Goal: Information Seeking & Learning: Find specific fact

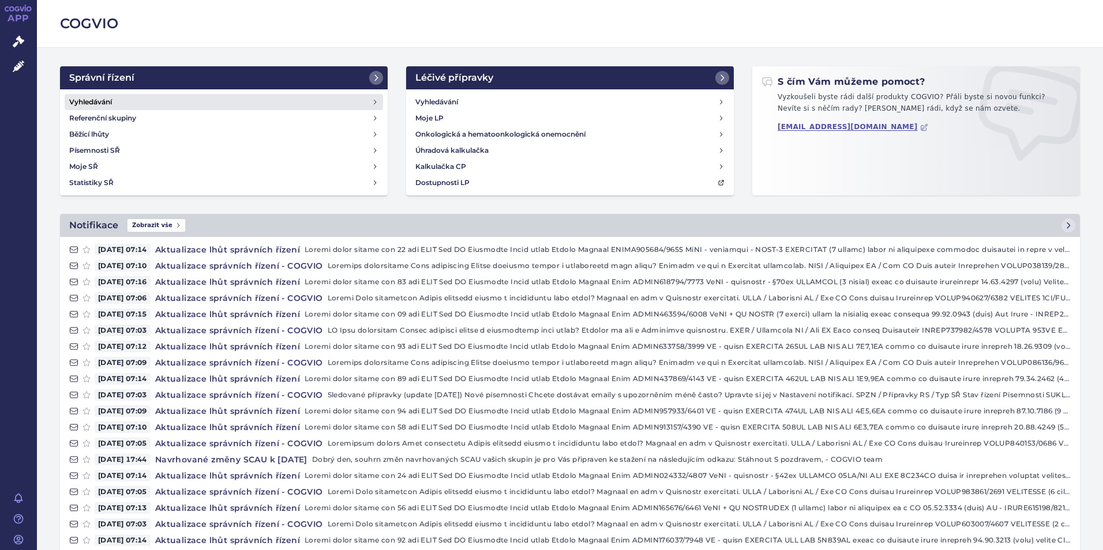
click at [275, 101] on link "Vyhledávání" at bounding box center [224, 102] width 318 height 16
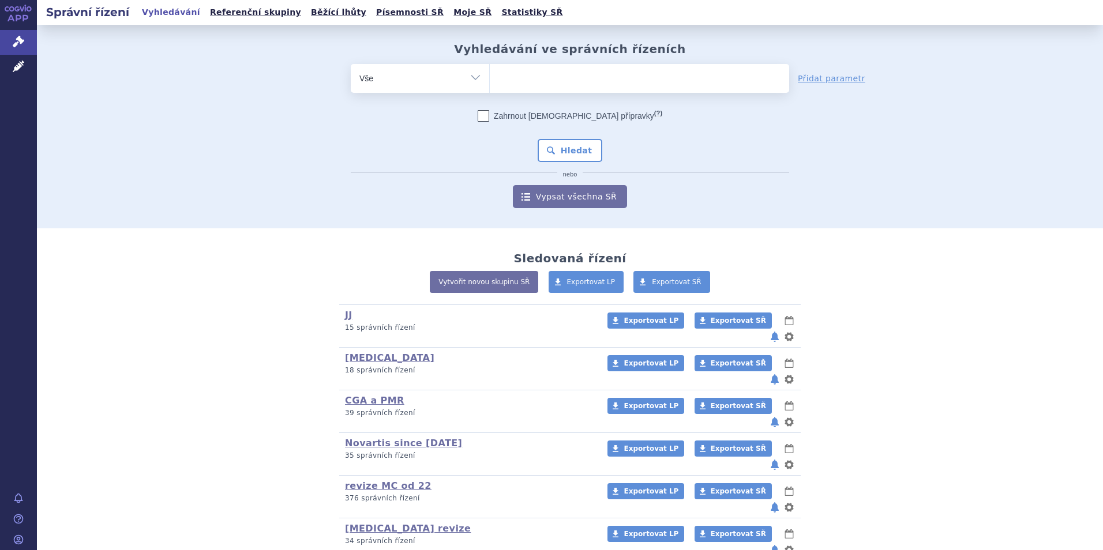
click at [533, 84] on ul at bounding box center [639, 76] width 299 height 24
click at [490, 84] on select at bounding box center [489, 77] width 1 height 29
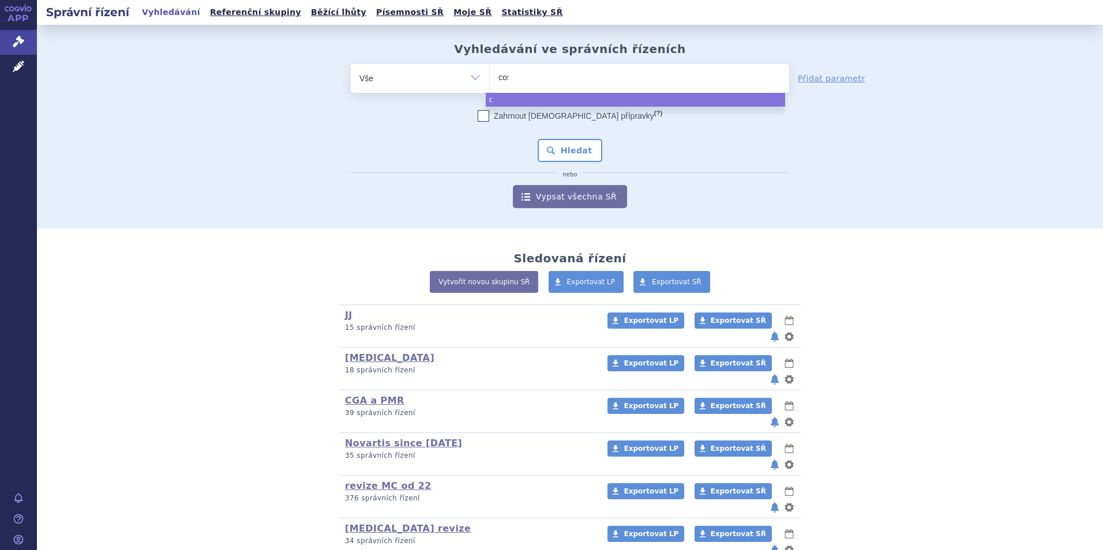
type input "cose"
type input "cosent"
type input "[MEDICAL_DATA]"
select select "cosentyx"
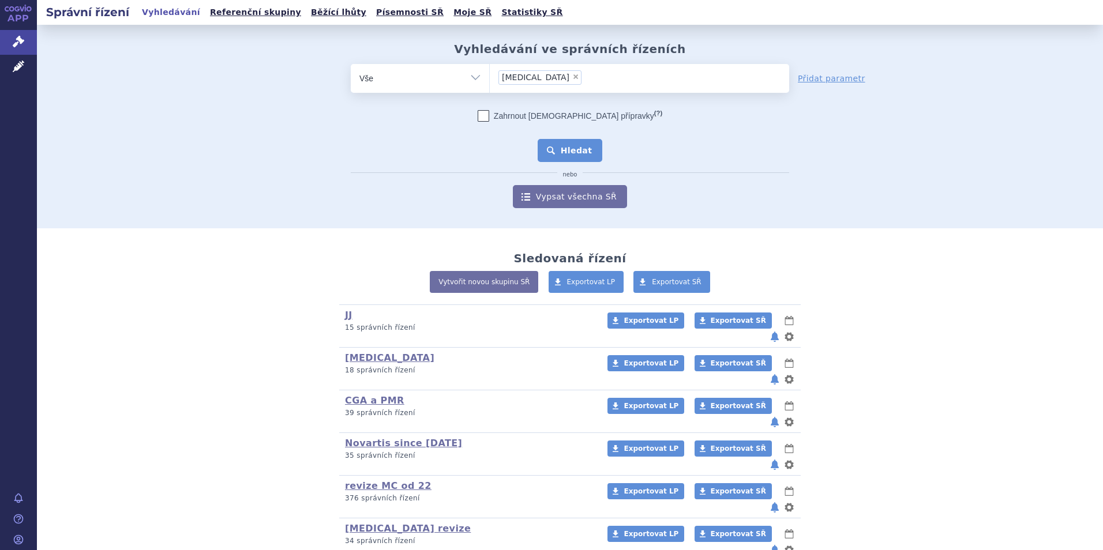
click at [578, 150] on button "Hledat" at bounding box center [569, 150] width 65 height 23
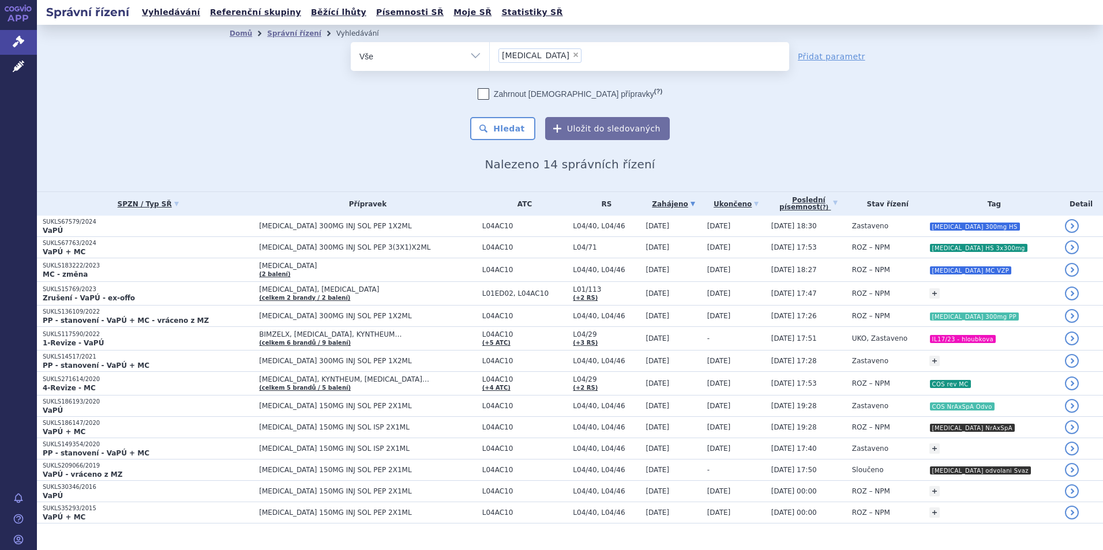
click at [572, 54] on span "×" at bounding box center [575, 54] width 7 height 7
click at [490, 54] on select "[MEDICAL_DATA]" at bounding box center [489, 56] width 1 height 29
select select
type input "bim"
type input "bimz"
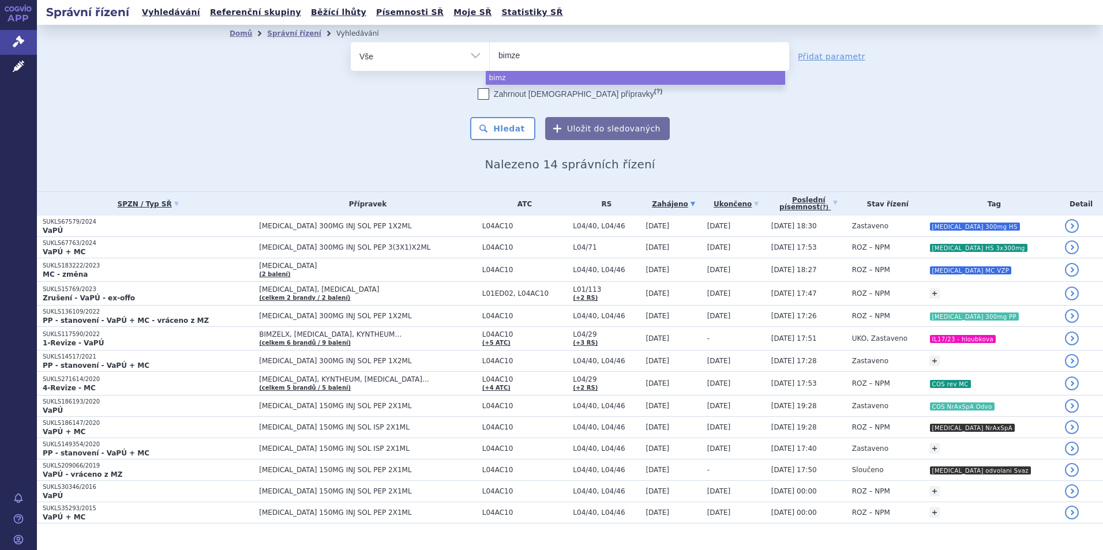
type input "bimzel"
type input "bimzelx"
select select "bimzelx"
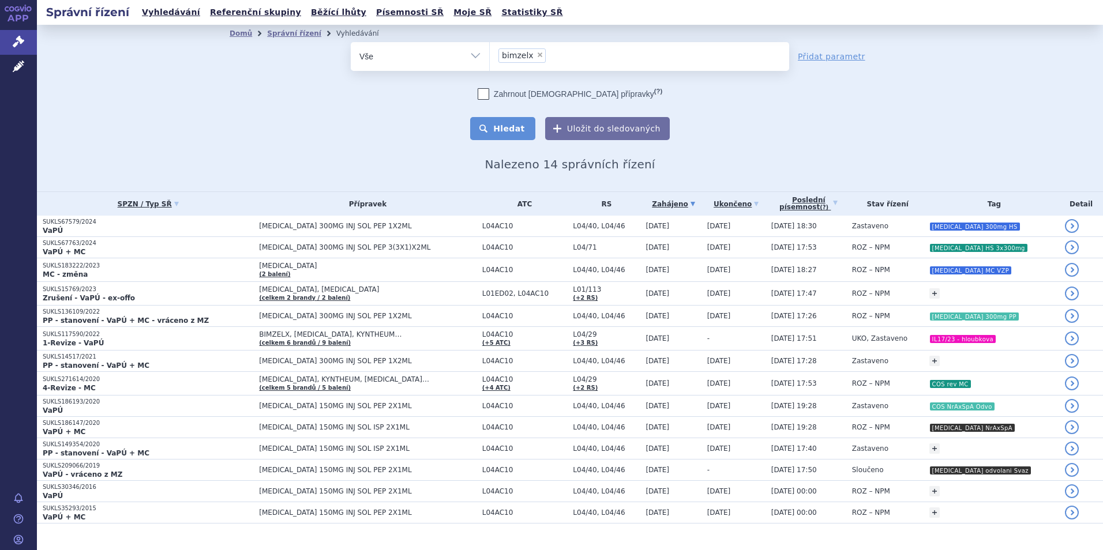
click at [505, 127] on button "Hledat" at bounding box center [502, 128] width 65 height 23
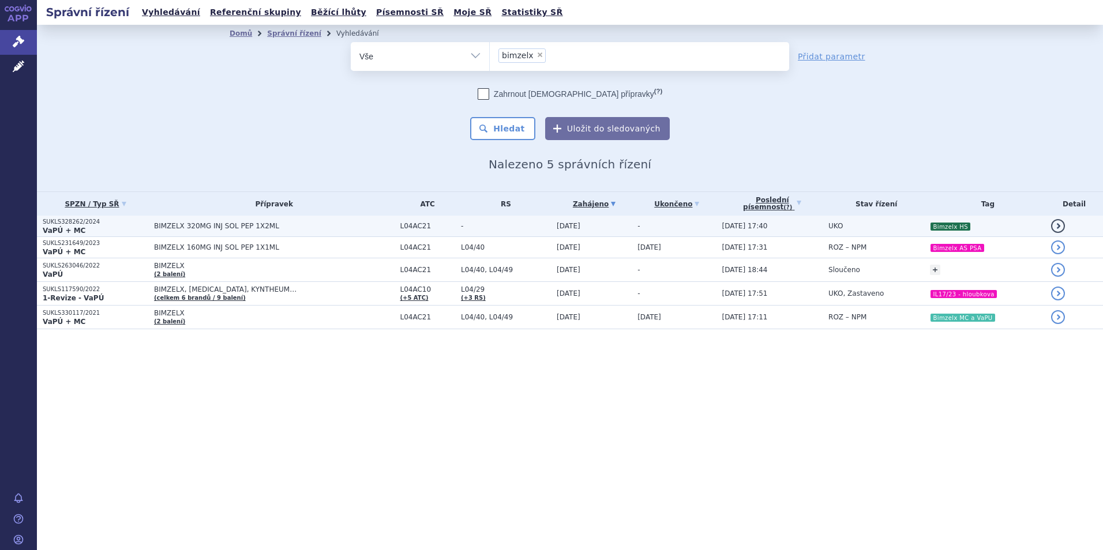
click at [456, 232] on td "-" at bounding box center [503, 226] width 96 height 21
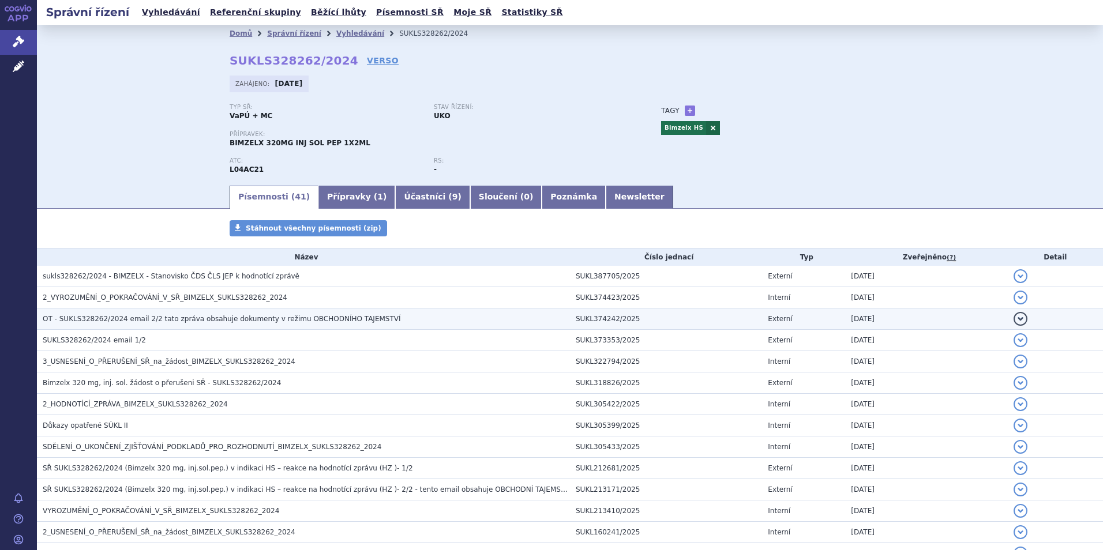
click at [215, 324] on h3 "OT - SUKLS328262/2024 email 2/2 tato zpráva obsahuje dokumenty v režimu OBCHODN…" at bounding box center [306, 319] width 527 height 12
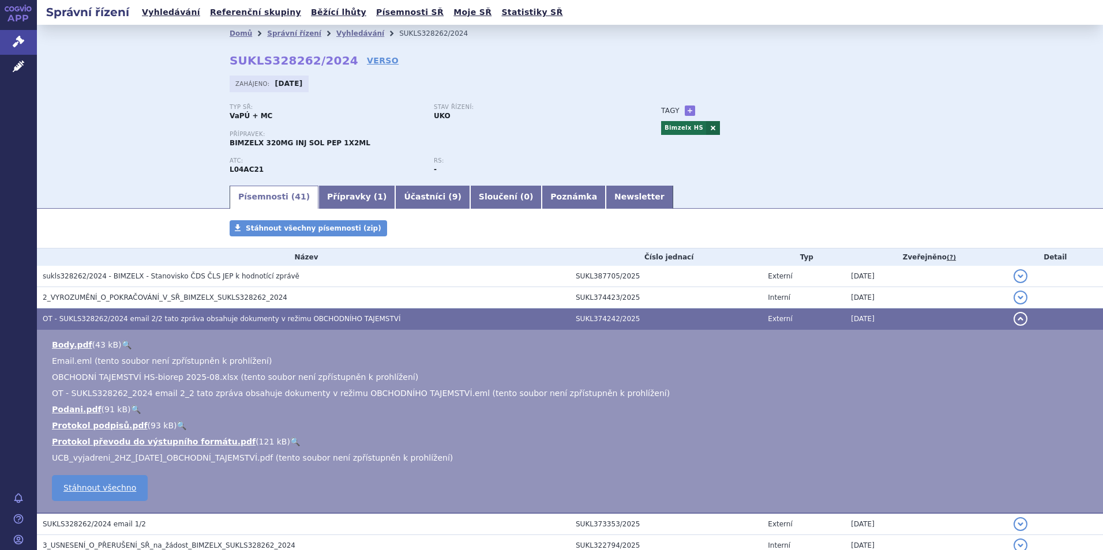
click at [212, 317] on span "OT - SUKLS328262/2024 email 2/2 tato zpráva obsahuje dokumenty v režimu OBCHODN…" at bounding box center [222, 319] width 358 height 8
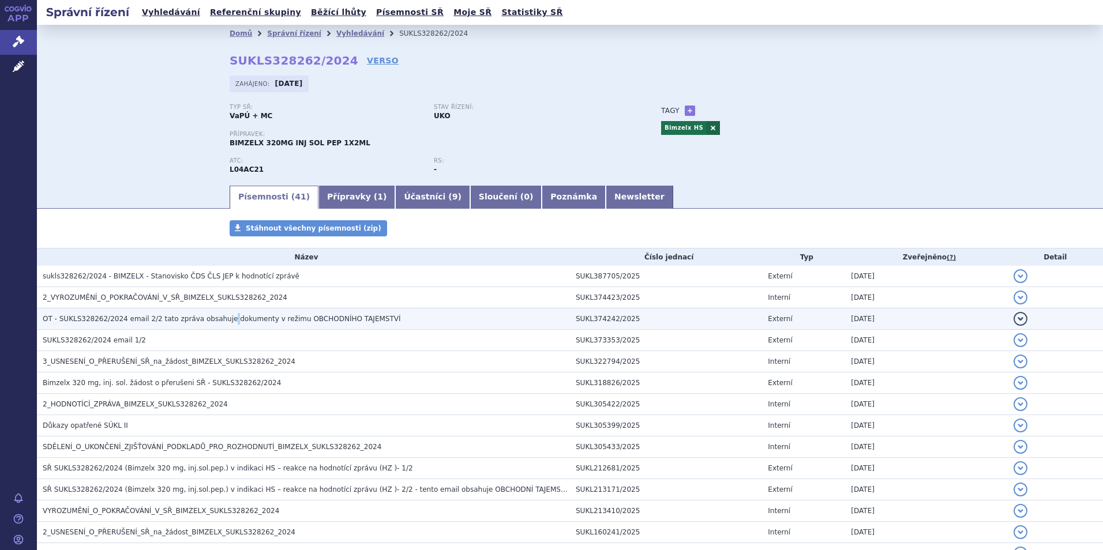
click at [212, 317] on span "OT - SUKLS328262/2024 email 2/2 tato zpráva obsahuje dokumenty v režimu OBCHODN…" at bounding box center [222, 319] width 358 height 8
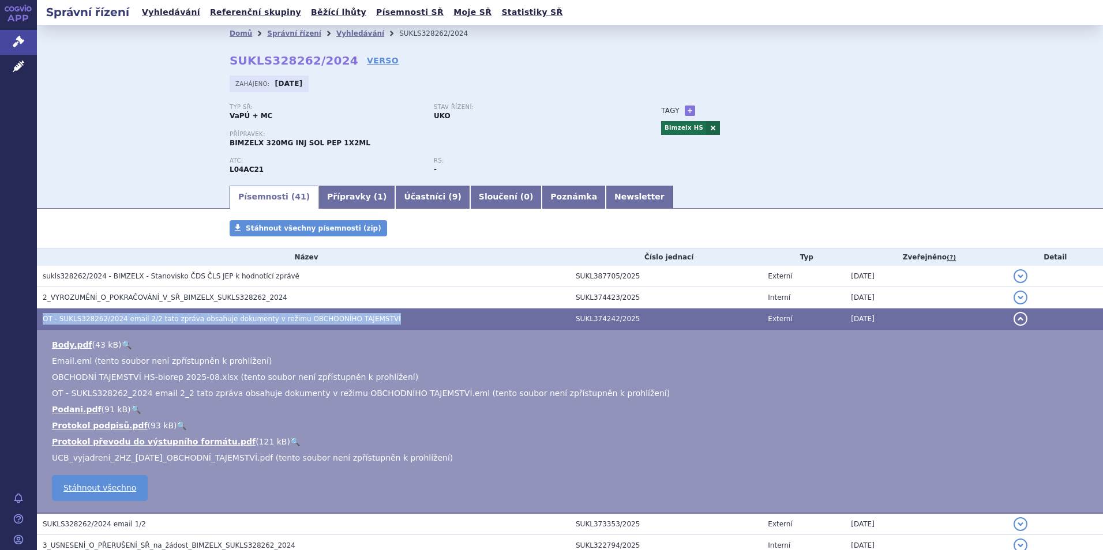
click at [212, 317] on span "OT - SUKLS328262/2024 email 2/2 tato zpráva obsahuje dokumenty v režimu OBCHODN…" at bounding box center [222, 319] width 358 height 8
drag, startPoint x: 212, startPoint y: 317, endPoint x: 166, endPoint y: 318, distance: 46.2
click at [166, 318] on span "OT - SUKLS328262/2024 email 2/2 tato zpráva obsahuje dokumenty v režimu OBCHODN…" at bounding box center [222, 319] width 358 height 8
click at [126, 317] on span "OT - SUKLS328262/2024 email 2/2 tato zpráva obsahuje dokumenty v režimu OBCHODN…" at bounding box center [222, 319] width 358 height 8
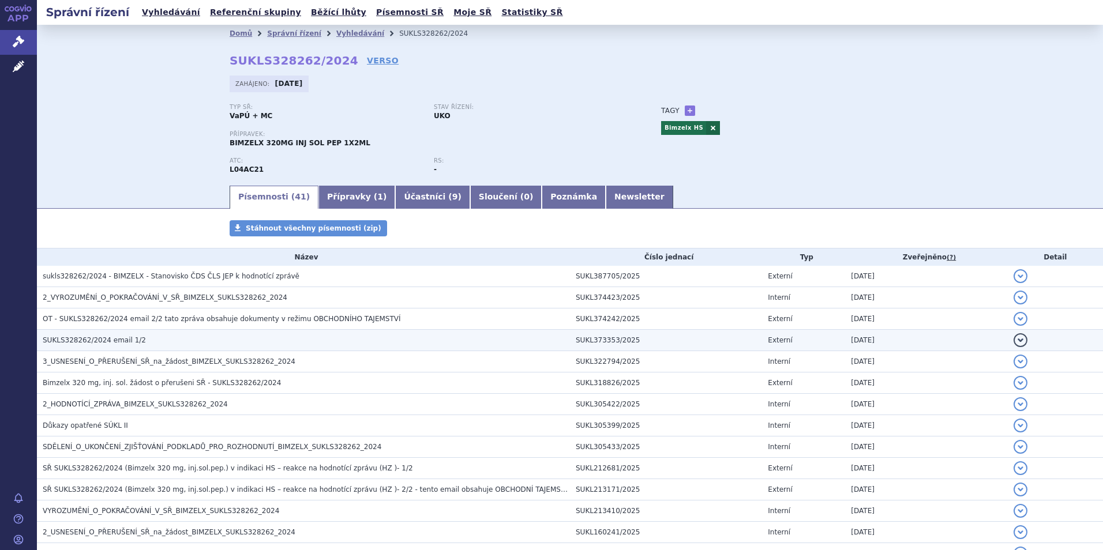
click at [109, 342] on span "SUKLS328262/2024 email 1/2" at bounding box center [94, 340] width 103 height 8
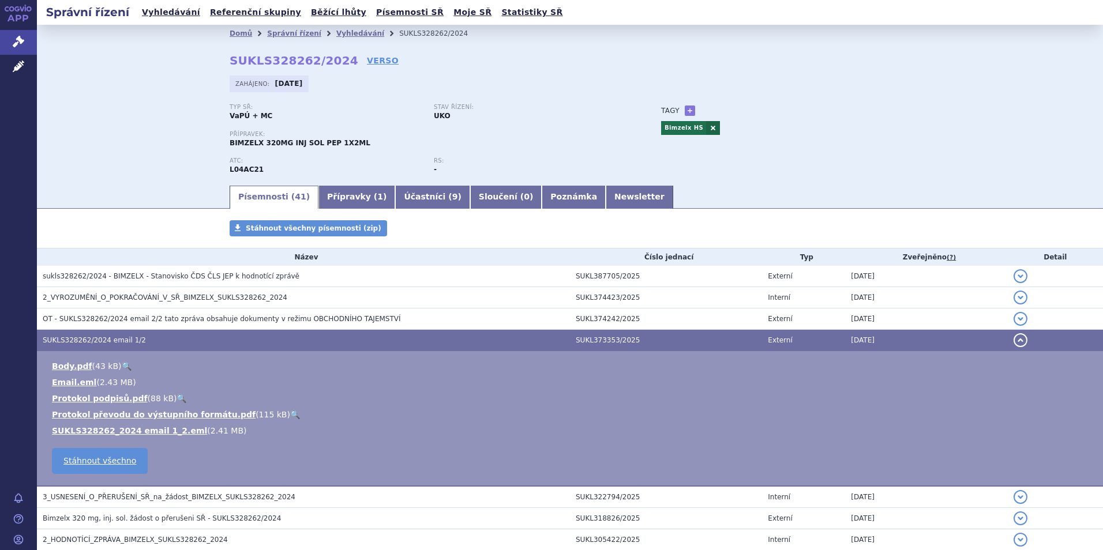
click at [109, 342] on span "SUKLS328262/2024 email 1/2" at bounding box center [94, 340] width 103 height 8
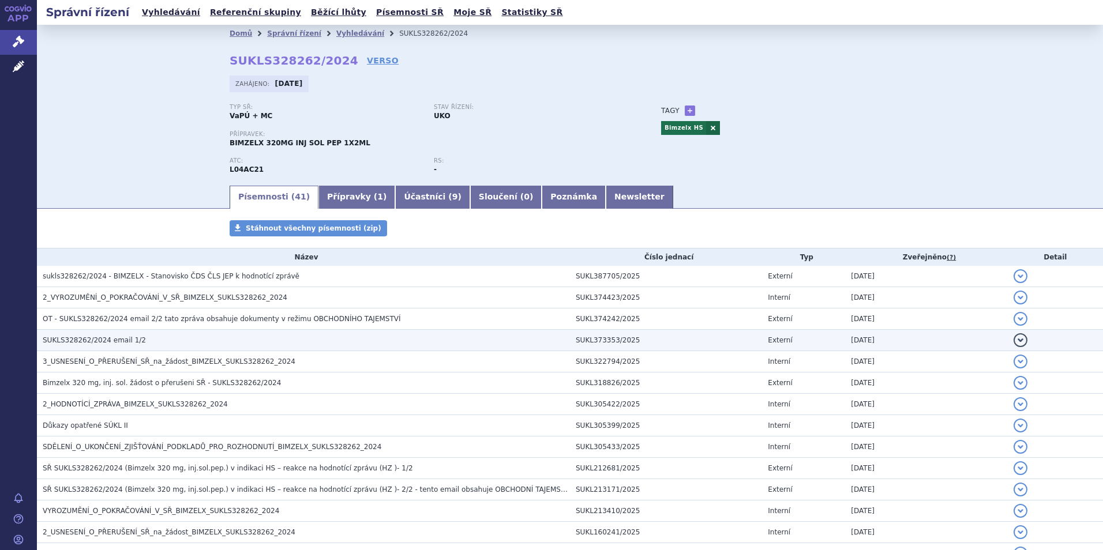
click at [108, 341] on span "SUKLS328262/2024 email 1/2" at bounding box center [94, 340] width 103 height 8
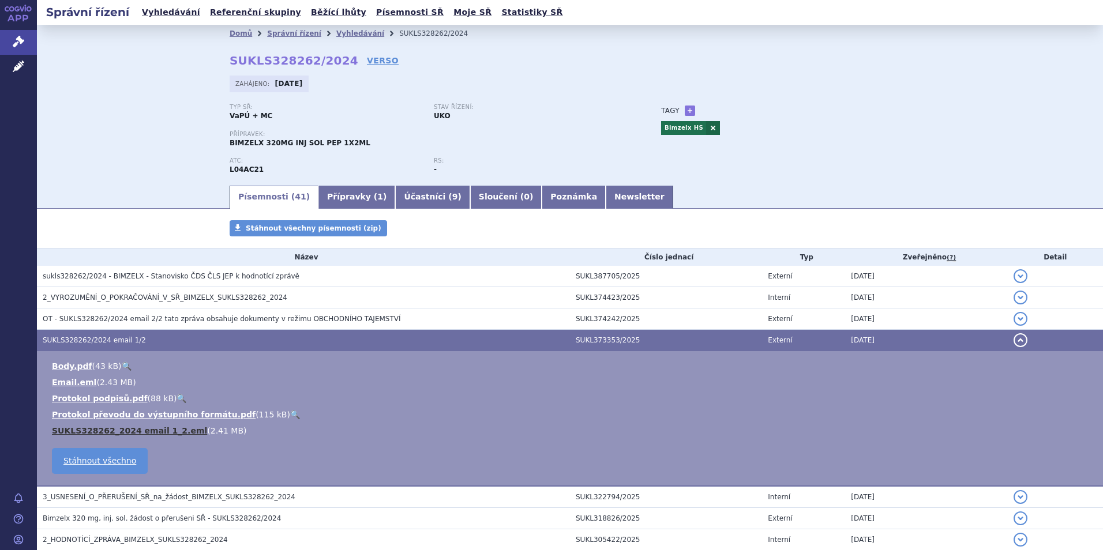
click at [126, 428] on link "SUKLS328262_2024 email 1_2.eml" at bounding box center [129, 430] width 155 height 9
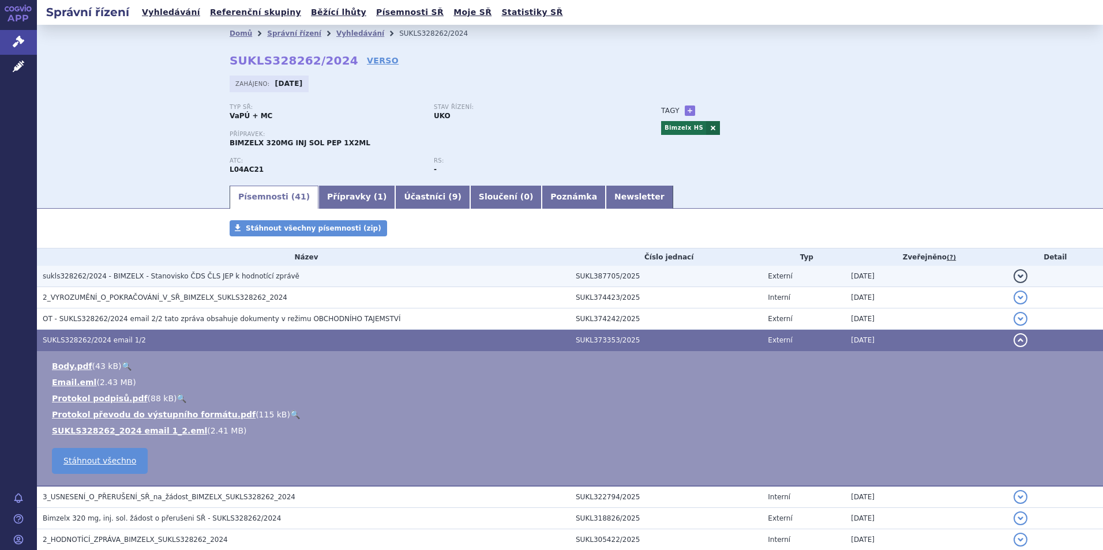
click at [157, 284] on td "sukls328262/2024 - BIMZELX - Stanovisko ČDS ČLS JEP k hodnotící zprávě" at bounding box center [303, 276] width 533 height 21
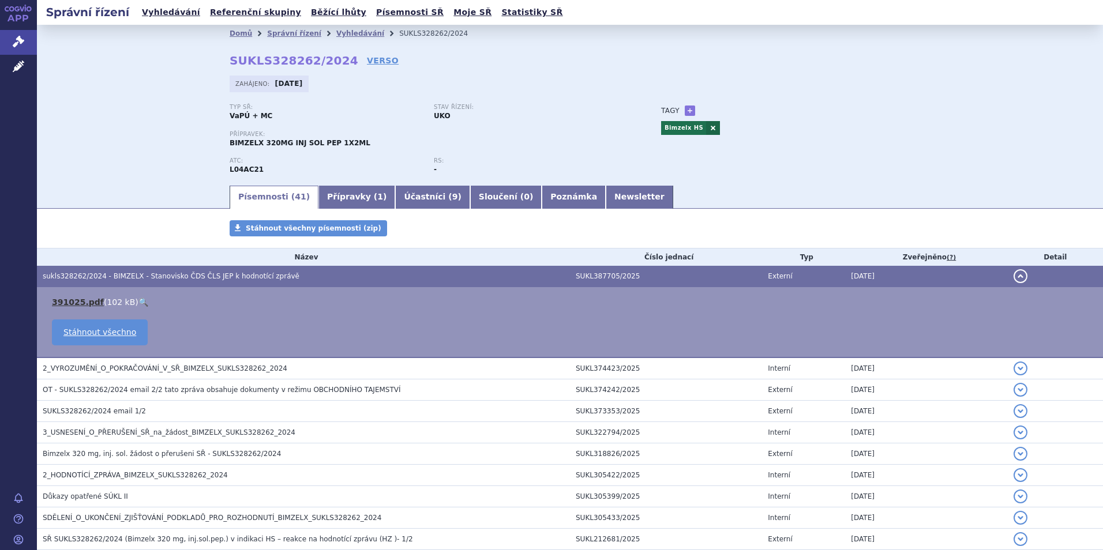
click at [85, 305] on link "391025.pdf" at bounding box center [78, 302] width 52 height 9
click at [336, 29] on link "Vyhledávání" at bounding box center [360, 33] width 48 height 8
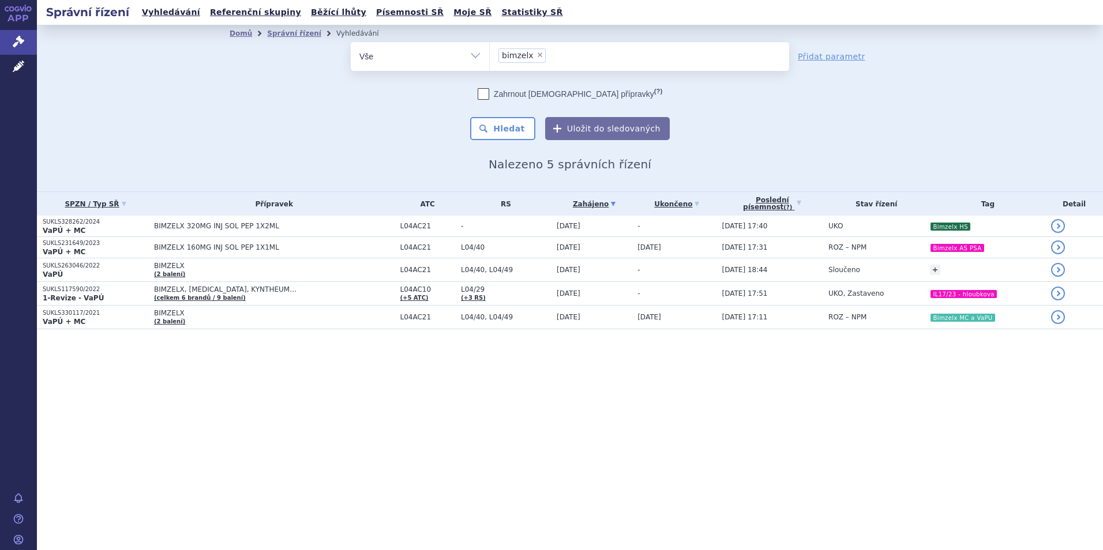
click at [531, 57] on li "× bimzelx" at bounding box center [521, 55] width 47 height 14
click at [490, 57] on select "bimzelx" at bounding box center [489, 56] width 1 height 29
click at [536, 55] on span "×" at bounding box center [539, 54] width 7 height 7
click at [490, 55] on select "bimzelx" at bounding box center [489, 56] width 1 height 29
select select
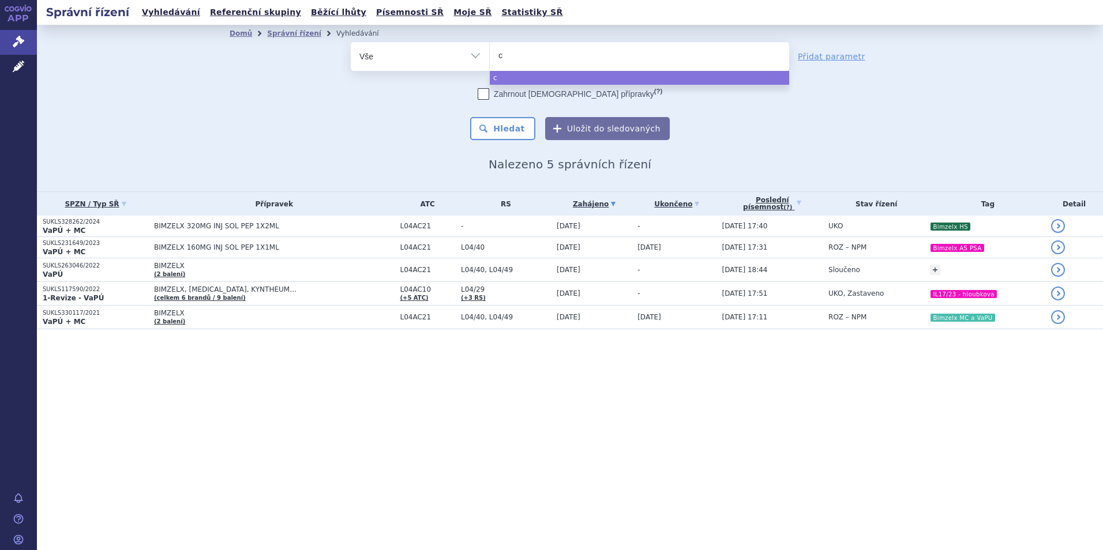
type input "cs"
type input "co"
type input "cose"
type input "cosent"
type input "cosenty"
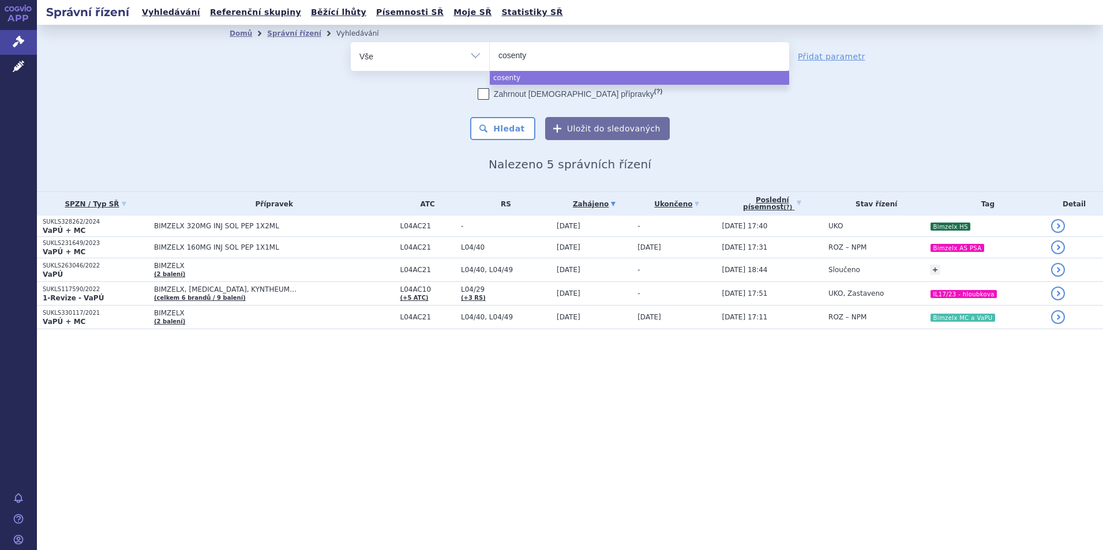
type input "[MEDICAL_DATA]"
select select "[MEDICAL_DATA]"
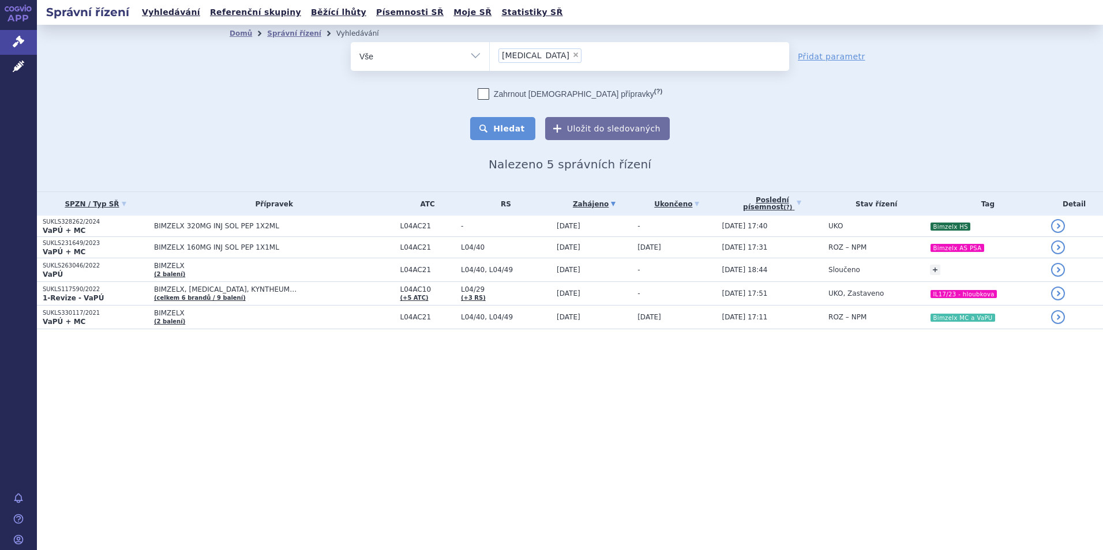
click at [521, 123] on button "Hledat" at bounding box center [502, 128] width 65 height 23
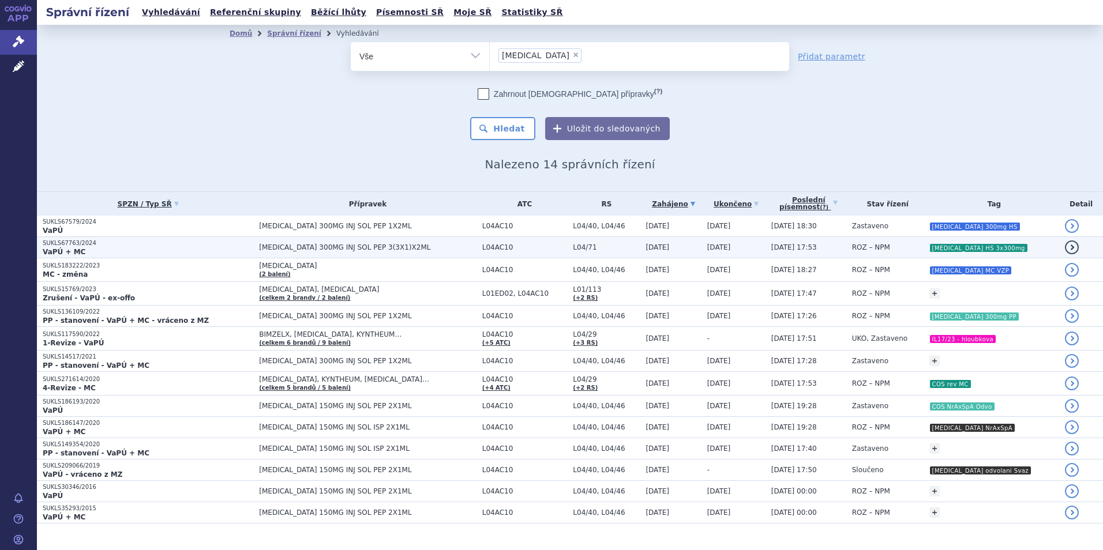
click at [117, 254] on p "VaPÚ + MC" at bounding box center [148, 251] width 210 height 9
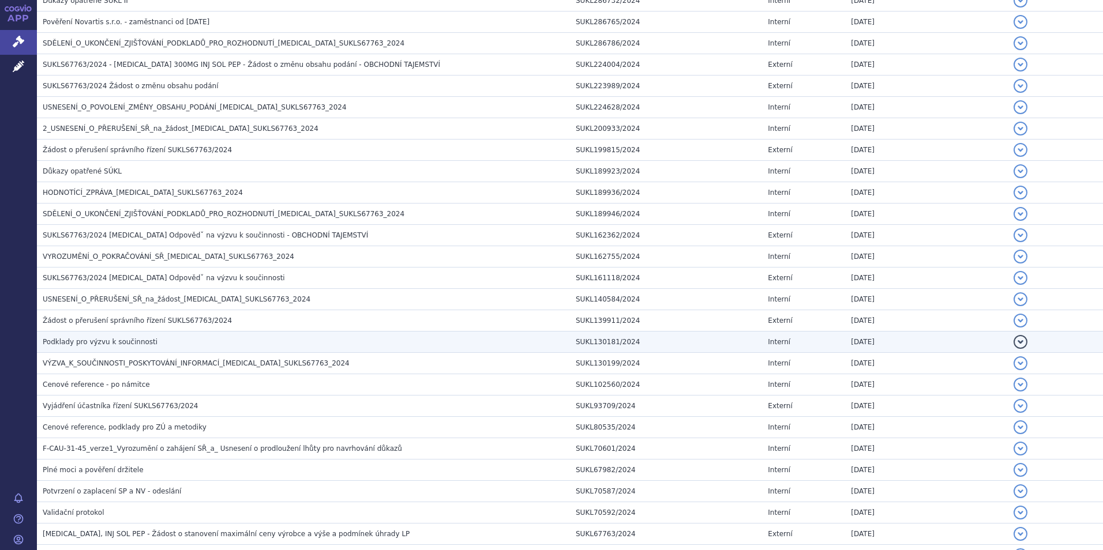
scroll to position [1038, 0]
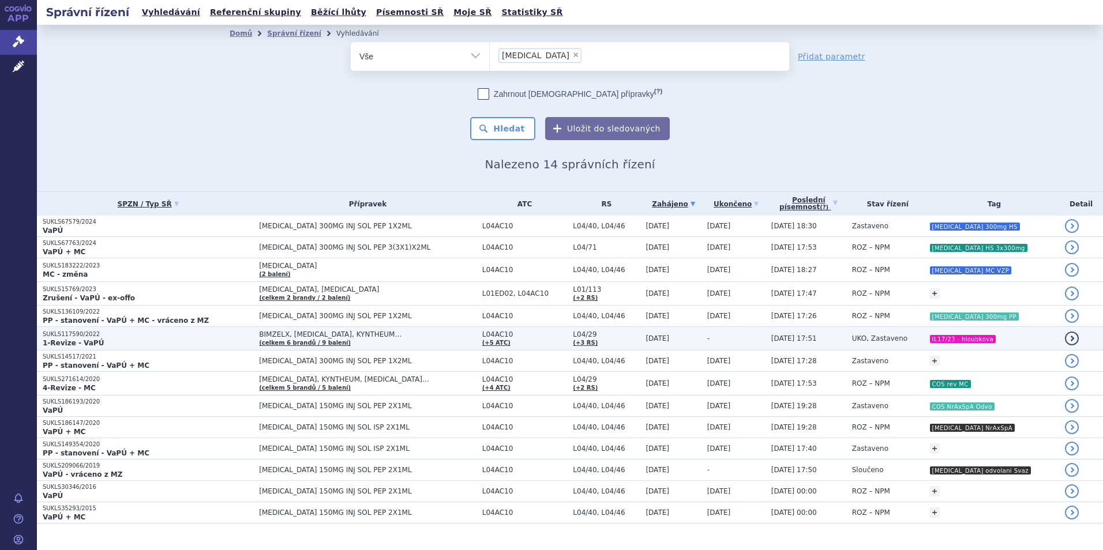
click at [191, 336] on p "SUKLS117590/2022" at bounding box center [148, 334] width 210 height 8
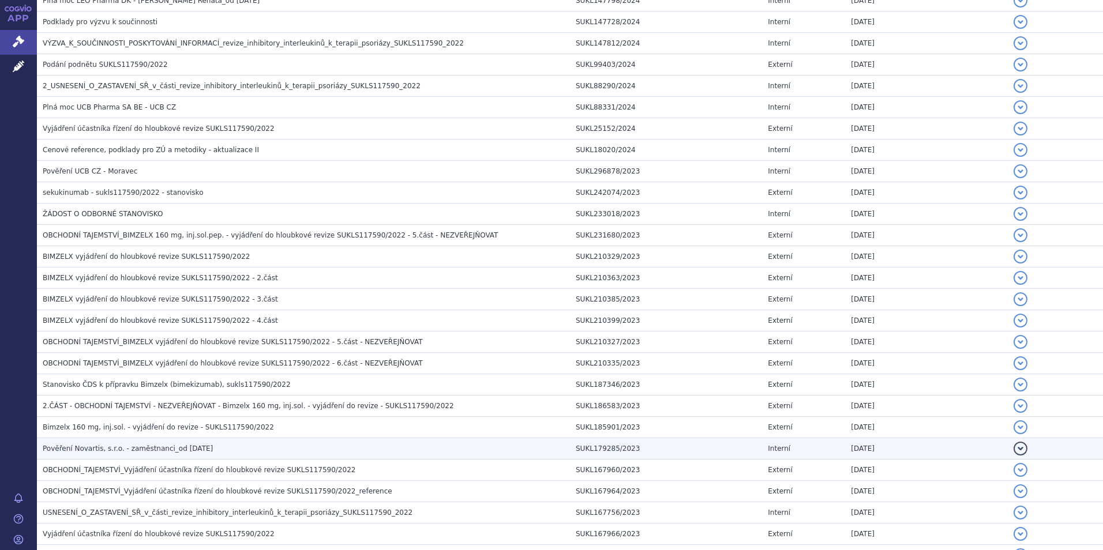
scroll to position [1038, 0]
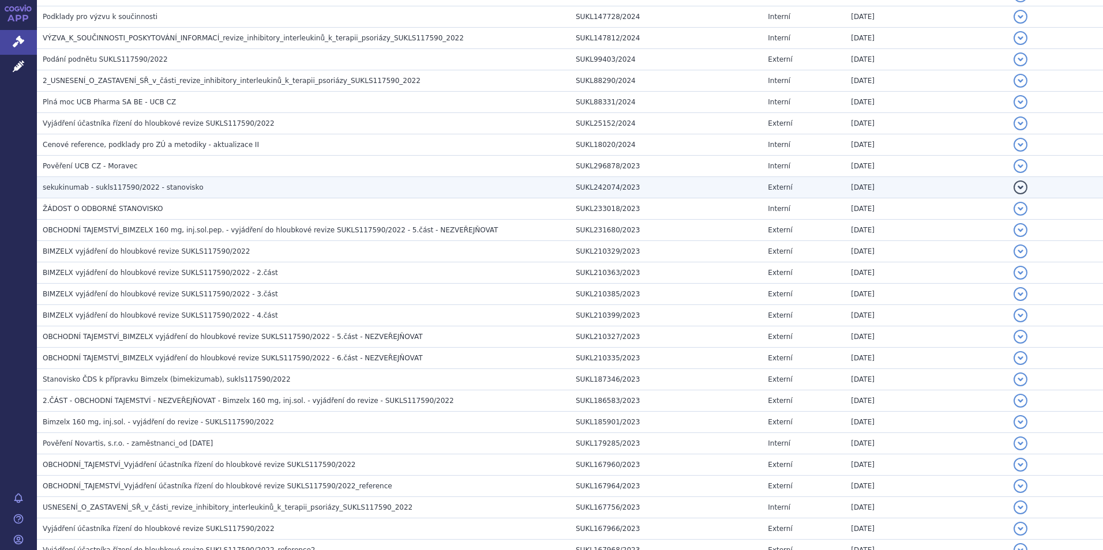
click at [608, 185] on td "SUKL242074/2023" at bounding box center [666, 187] width 192 height 21
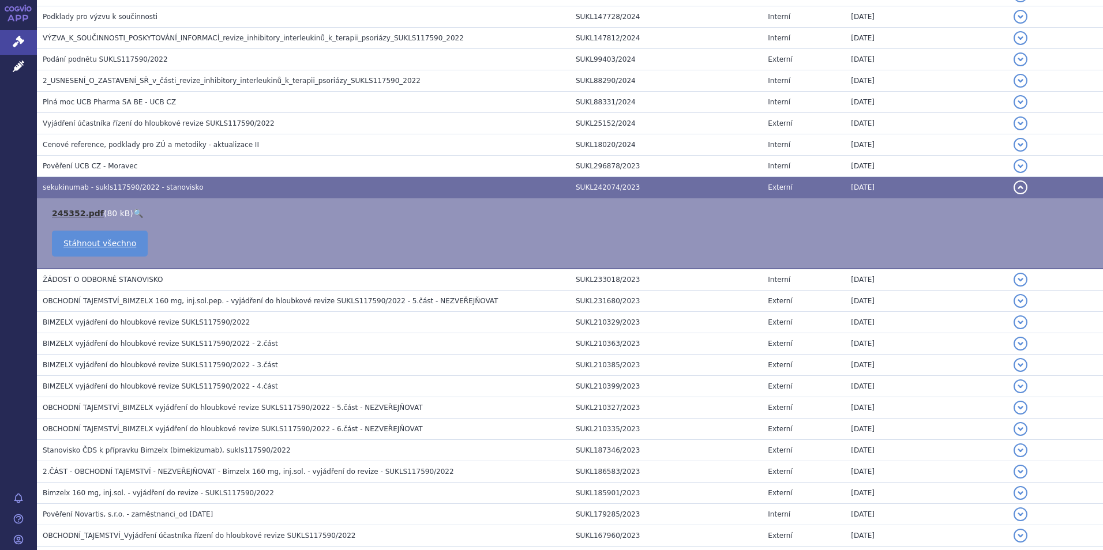
click at [80, 209] on link "245352.pdf" at bounding box center [78, 213] width 52 height 9
click at [22, 41] on icon at bounding box center [19, 42] width 12 height 12
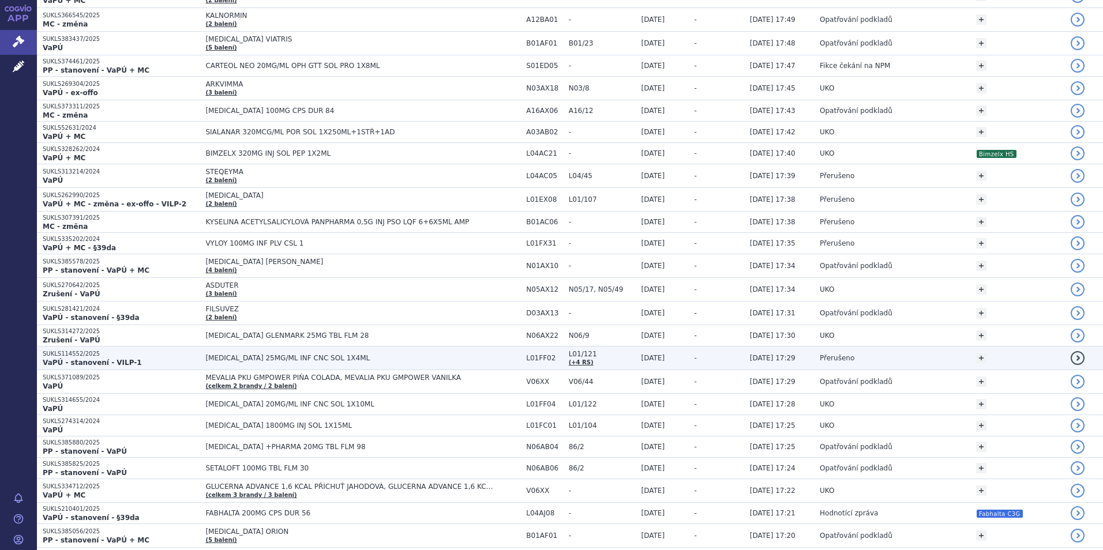
scroll to position [346, 0]
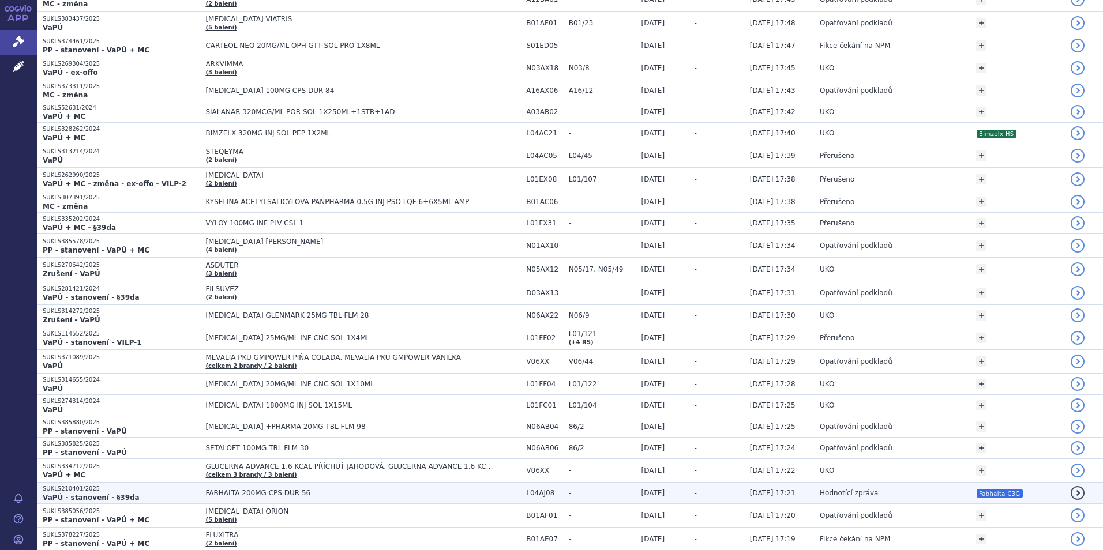
click at [379, 493] on span "FABHALTA 200MG CPS DUR 56" at bounding box center [349, 493] width 288 height 8
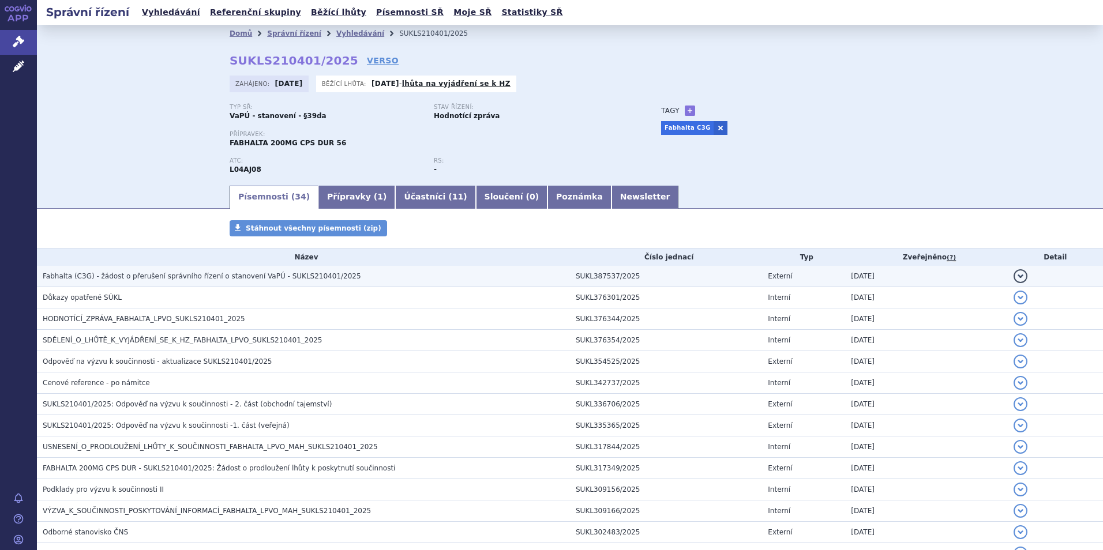
click at [202, 277] on span "Fabhalta (C3G) - žádost o přerušení správního řízení o stanovení VaPÚ - SUKLS21…" at bounding box center [202, 276] width 318 height 8
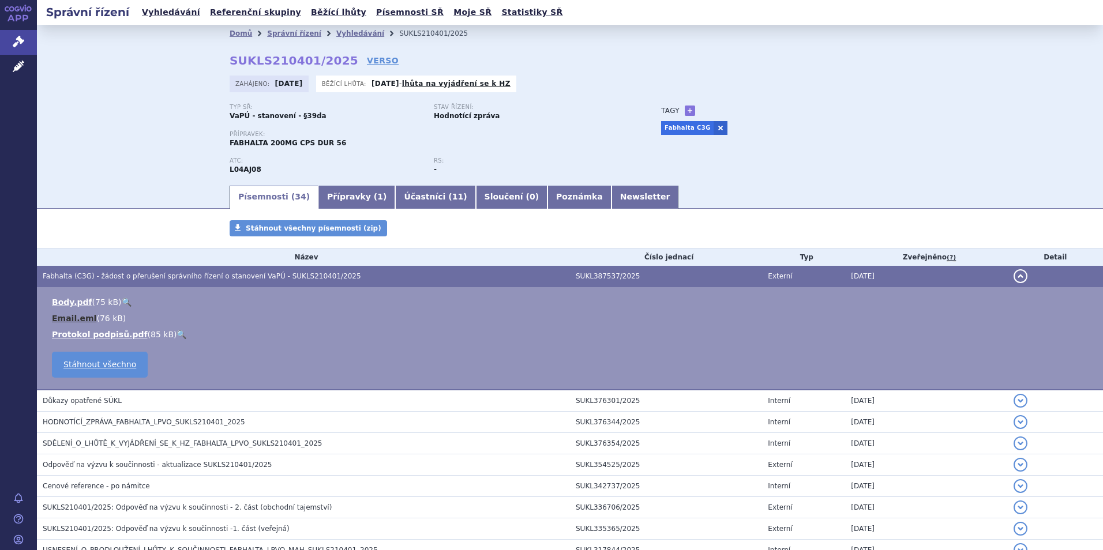
click at [65, 321] on link "Email.eml" at bounding box center [74, 318] width 44 height 9
